Goal: Find specific page/section: Find specific page/section

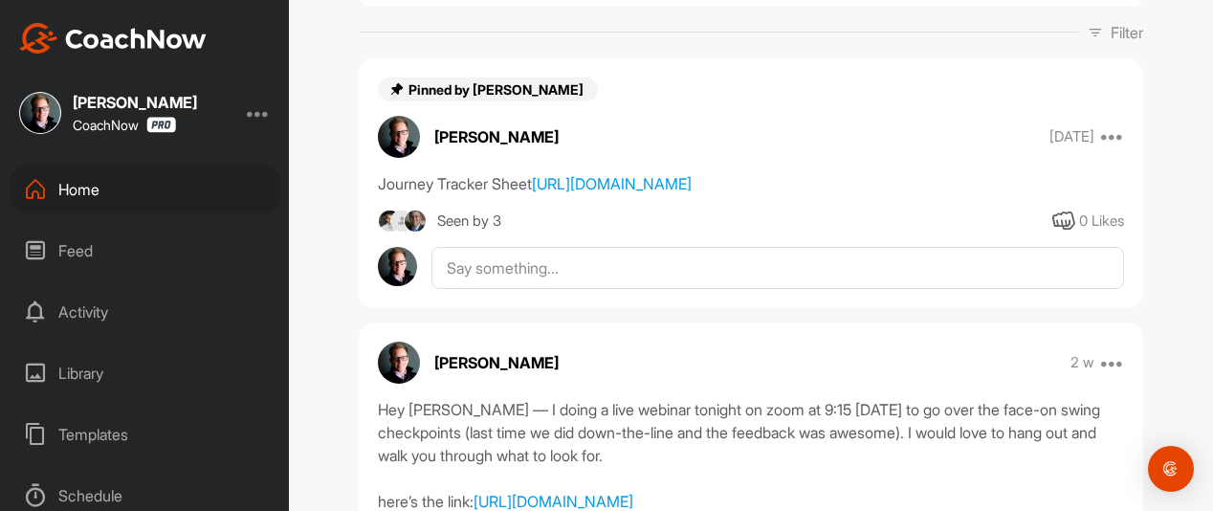
click at [208, 196] on div "Home" at bounding box center [146, 189] width 270 height 48
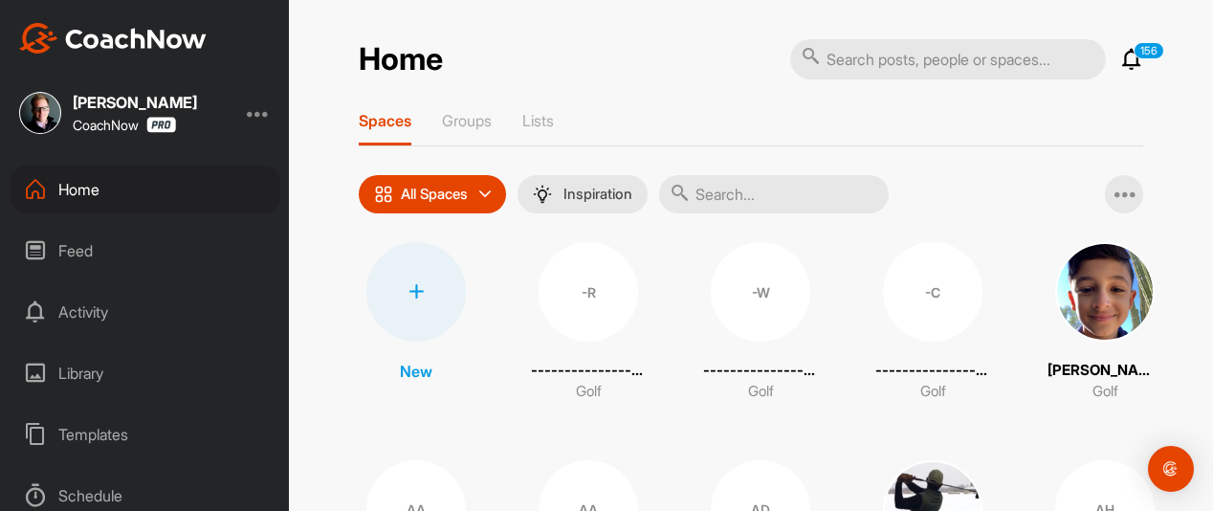
drag, startPoint x: 742, startPoint y: 208, endPoint x: 757, endPoint y: 207, distance: 15.3
click at [742, 208] on input "text" at bounding box center [774, 194] width 230 height 38
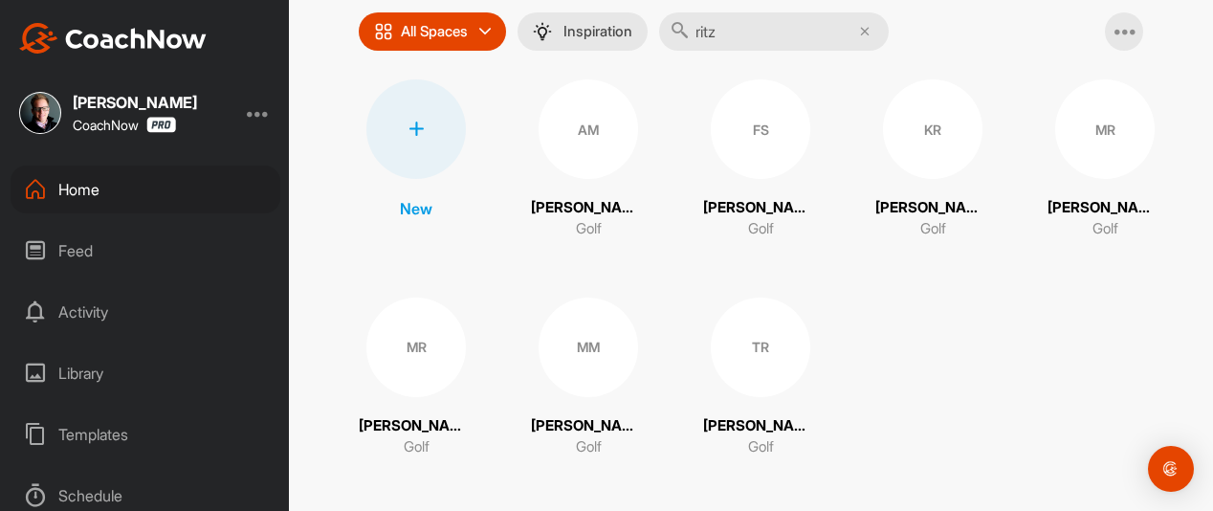
scroll to position [171, 0]
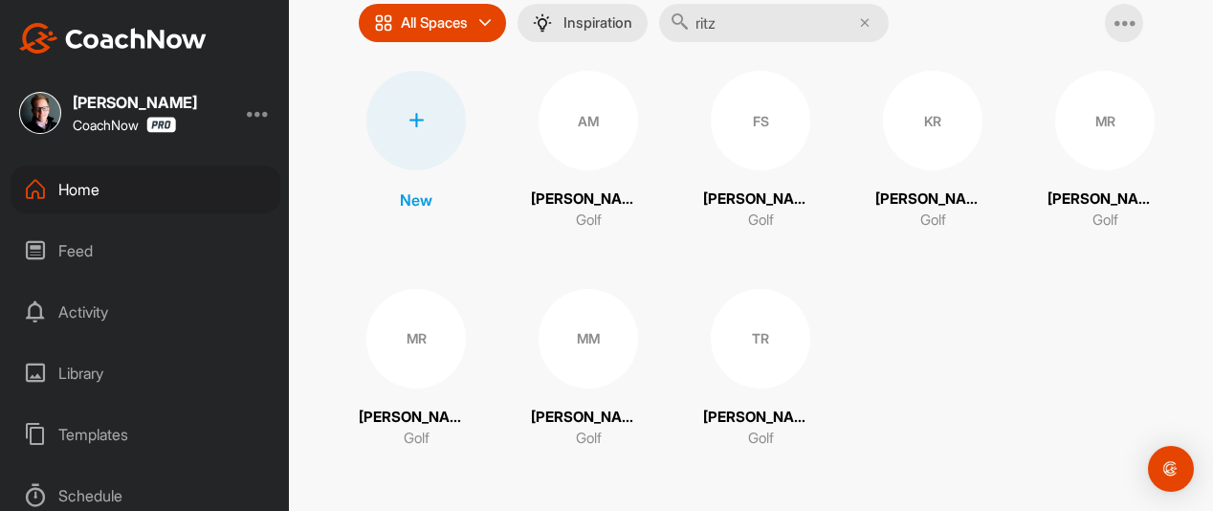
type input "ritz"
click at [1068, 133] on div "MR" at bounding box center [1104, 120] width 99 height 99
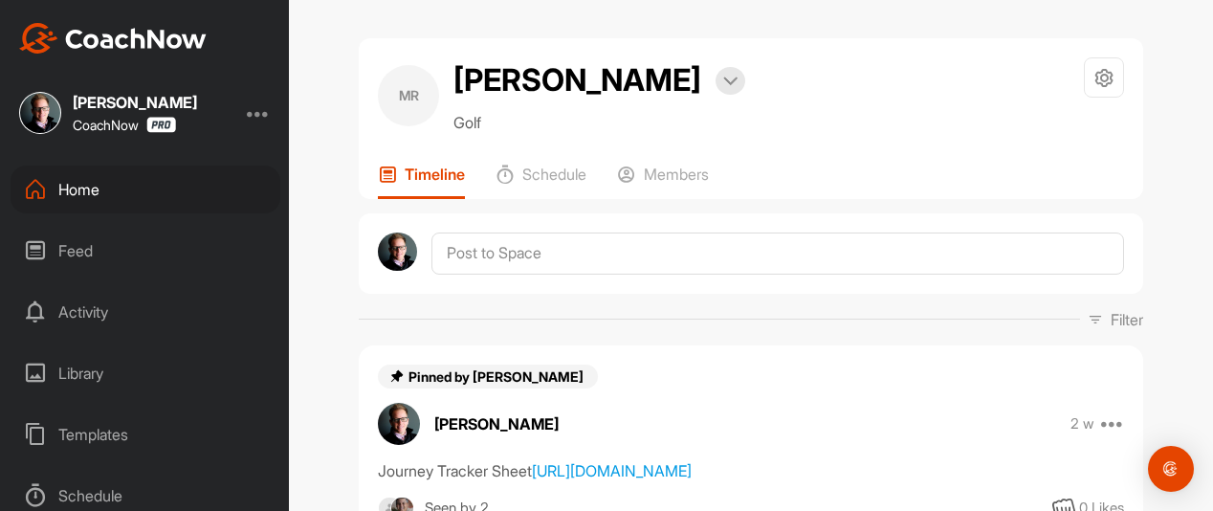
scroll to position [287, 0]
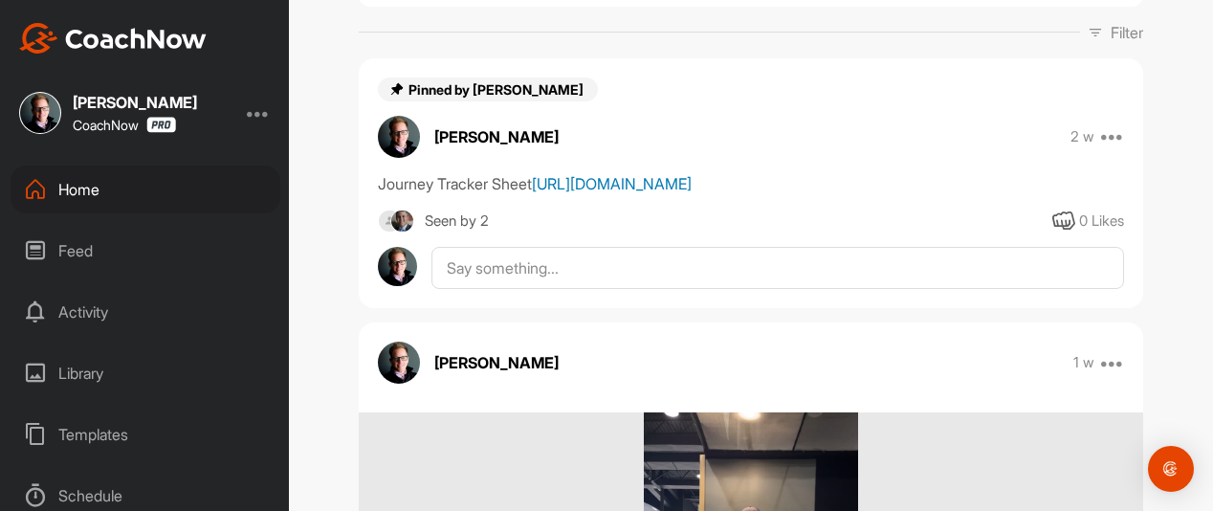
click at [576, 193] on link "[URL][DOMAIN_NAME]" at bounding box center [612, 183] width 160 height 19
